Goal: Navigation & Orientation: Find specific page/section

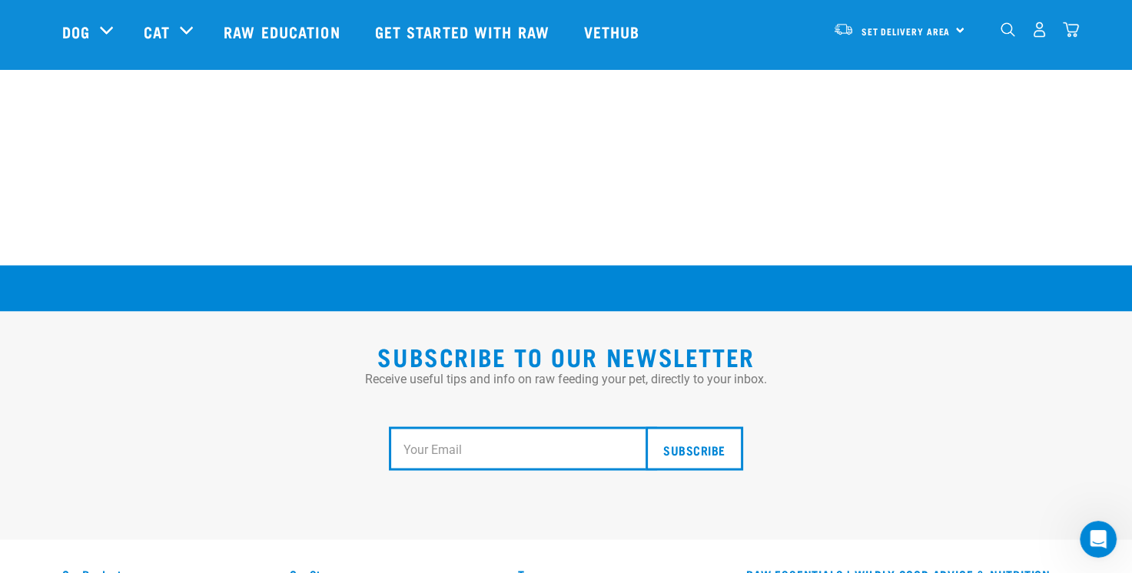
scroll to position [2306, 0]
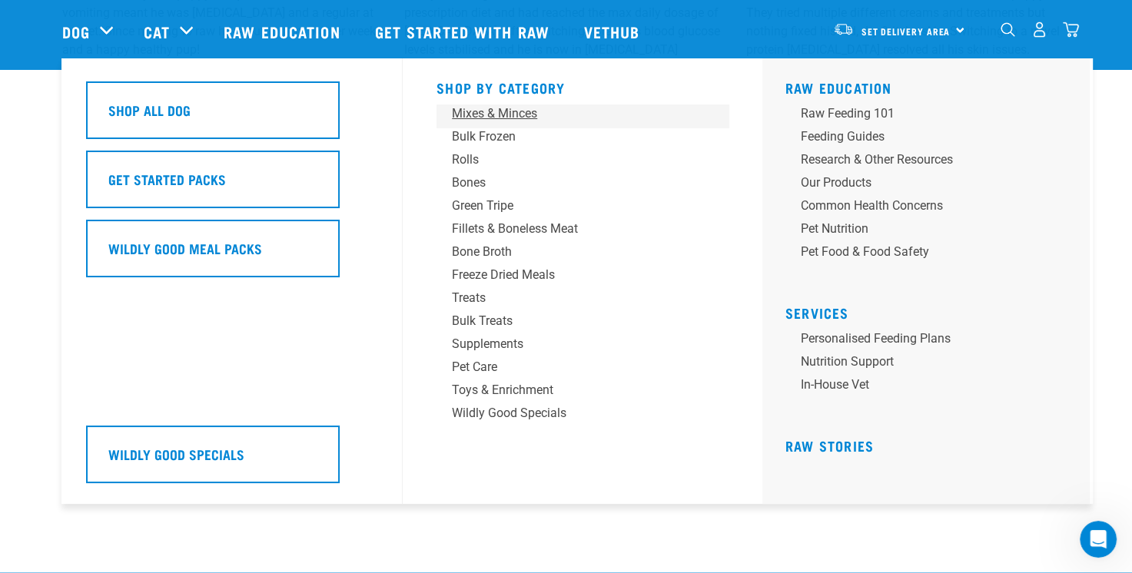
click at [501, 118] on div "Mixes & Minces" at bounding box center [572, 114] width 240 height 18
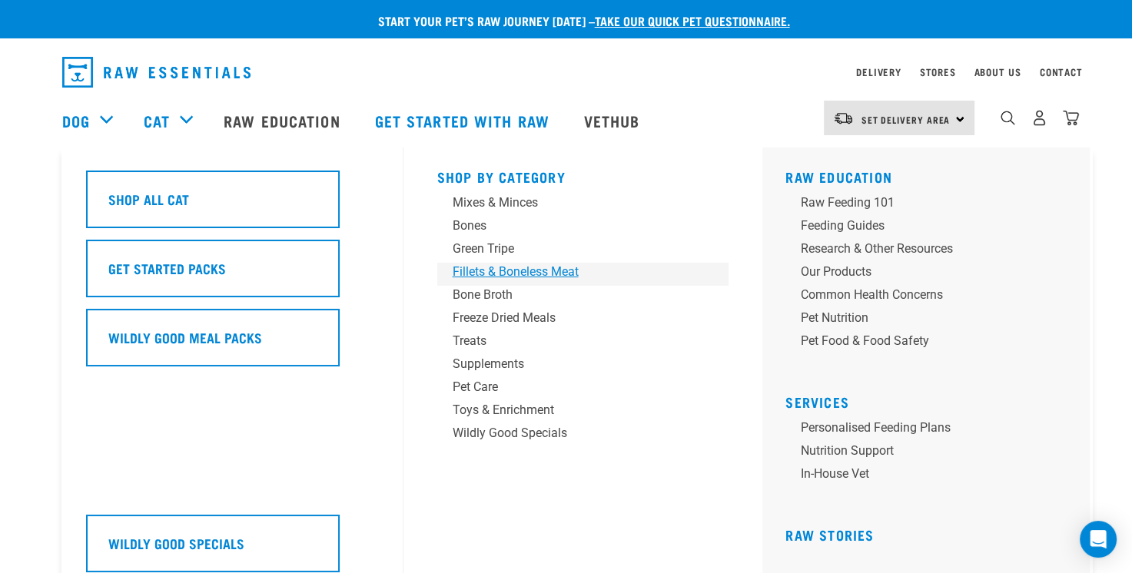
click at [498, 269] on div "Fillets & Boneless Meat" at bounding box center [573, 272] width 240 height 18
